Goal: Information Seeking & Learning: Learn about a topic

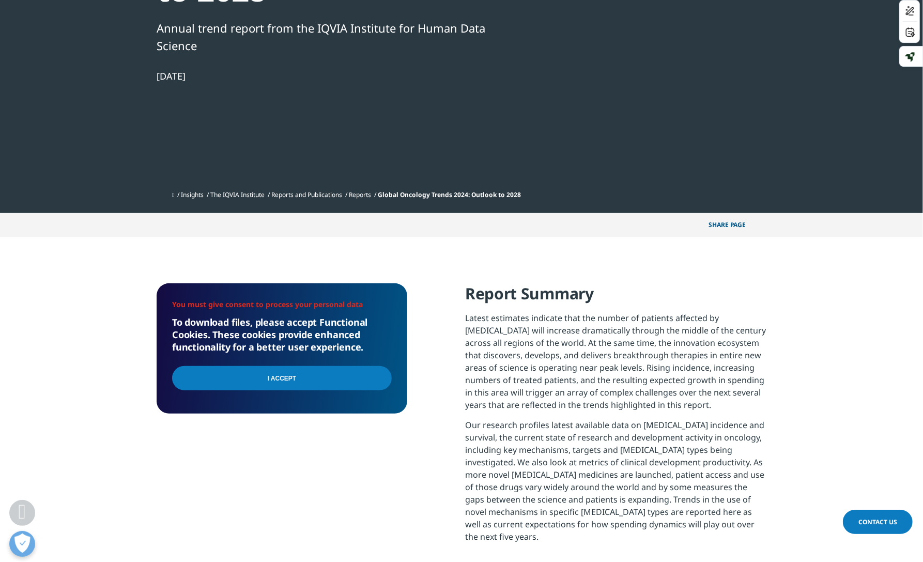
scroll to position [213, 0]
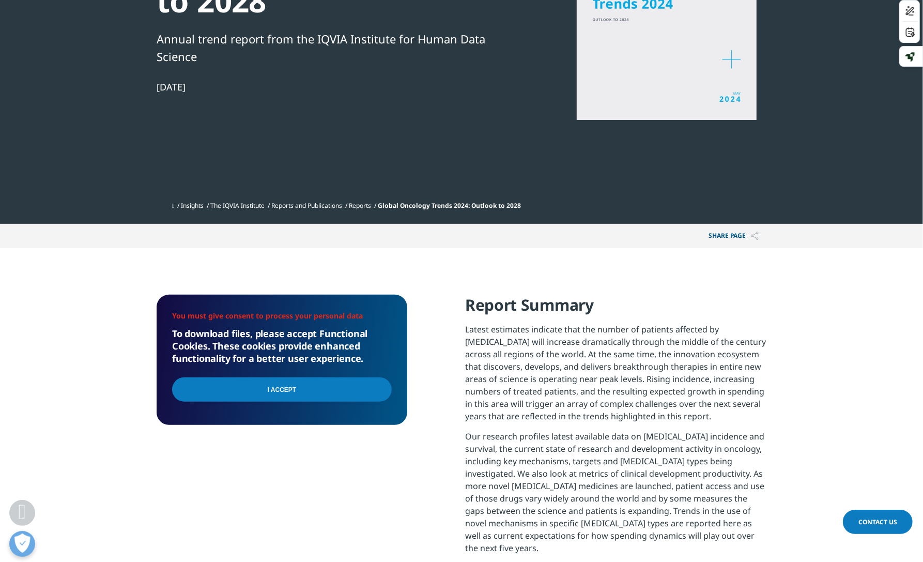
click at [324, 479] on div "You must give consent to process your personal data To download files, please a…" at bounding box center [282, 440] width 251 height 293
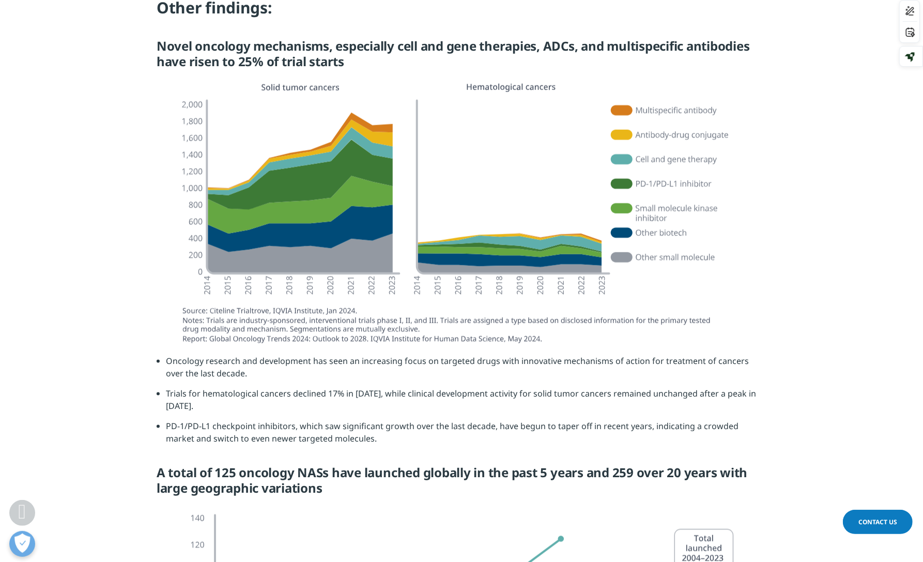
scroll to position [998, 0]
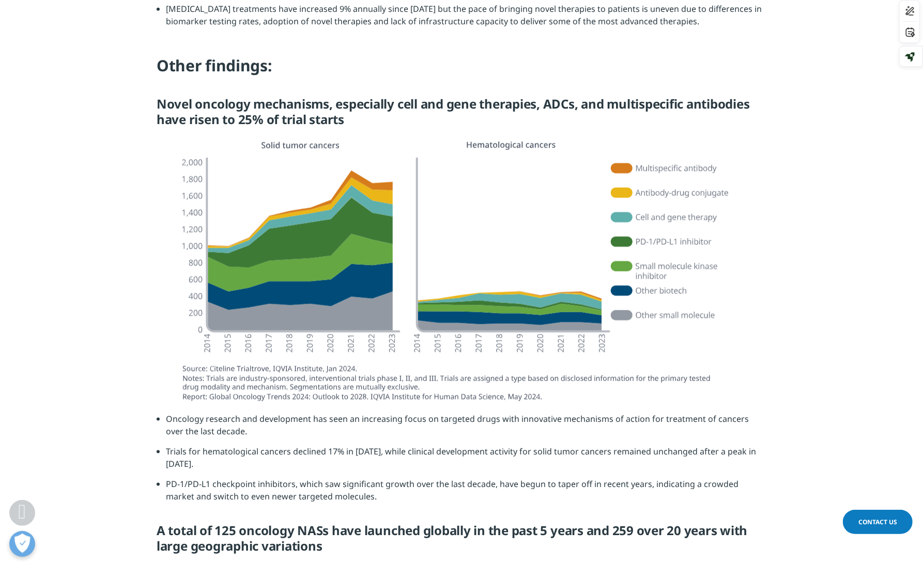
click at [354, 100] on h5 "Novel oncology mechanisms, especially cell and gene therapies, ADCs, and multis…" at bounding box center [462, 115] width 610 height 39
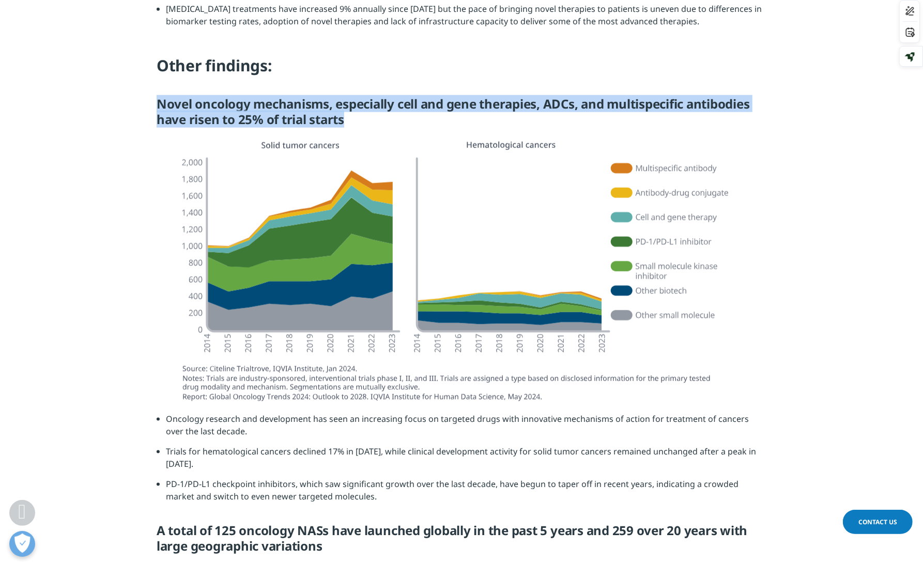
drag, startPoint x: 346, startPoint y: 97, endPoint x: 156, endPoint y: 75, distance: 191.3
click at [157, 96] on h5 "Novel oncology mechanisms, especially cell and gene therapies, ADCs, and multis…" at bounding box center [462, 115] width 610 height 39
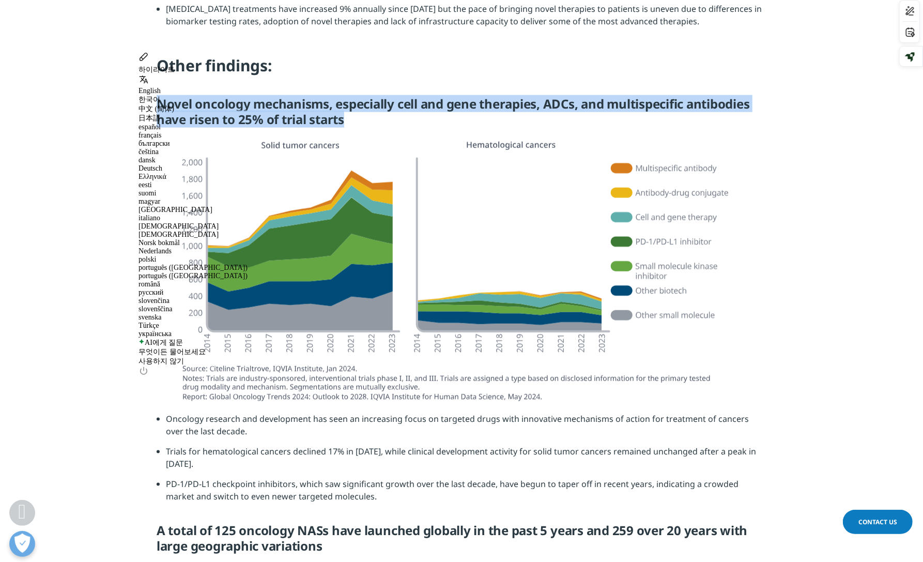
copy h5 "Novel oncology mechanisms, especially cell and gene therapies, ADCs, and multis…"
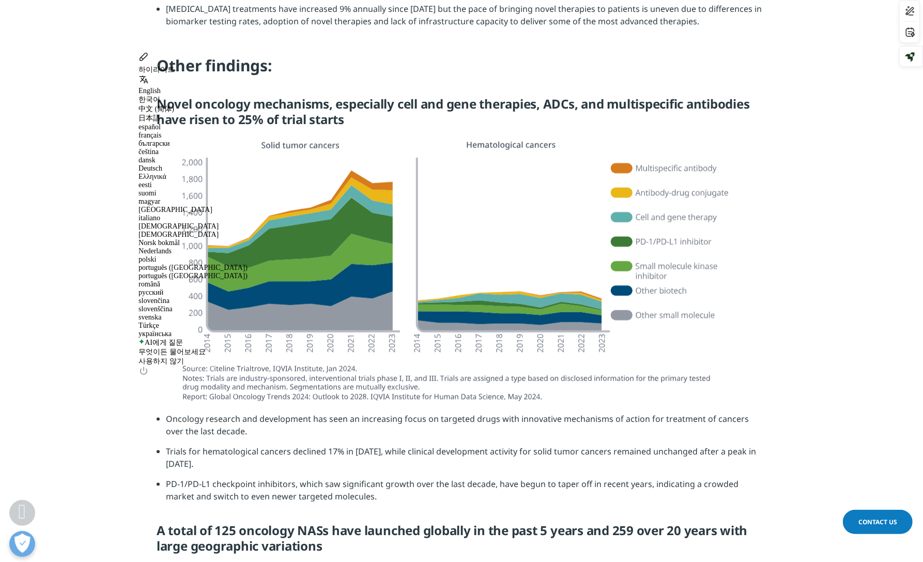
click at [86, 293] on section at bounding box center [461, 273] width 923 height 277
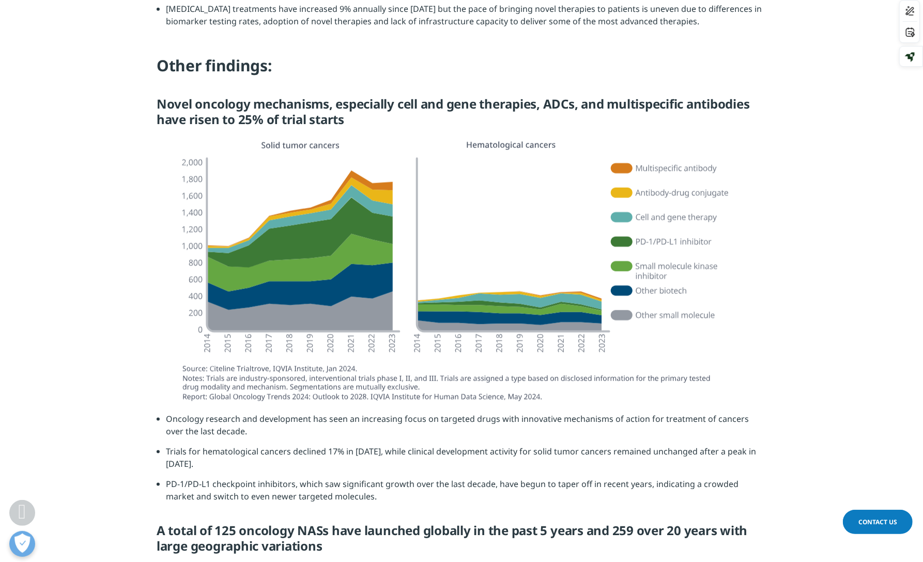
click at [139, 362] on section at bounding box center [461, 273] width 923 height 277
click at [231, 366] on img at bounding box center [461, 272] width 579 height 275
click at [541, 380] on img at bounding box center [461, 272] width 579 height 275
